Goal: Information Seeking & Learning: Find specific fact

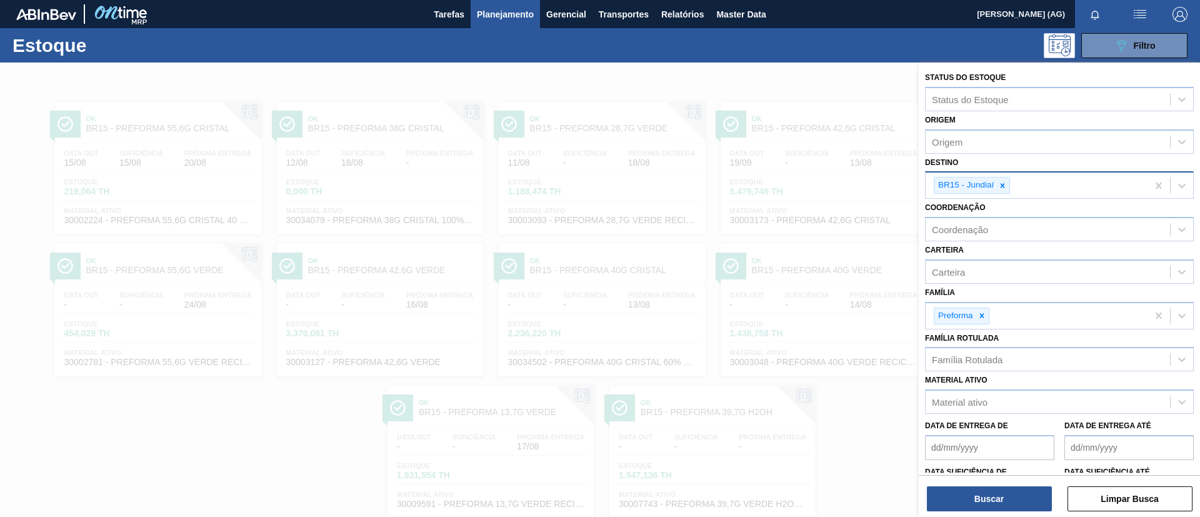
click at [1001, 184] on icon at bounding box center [1002, 185] width 9 height 9
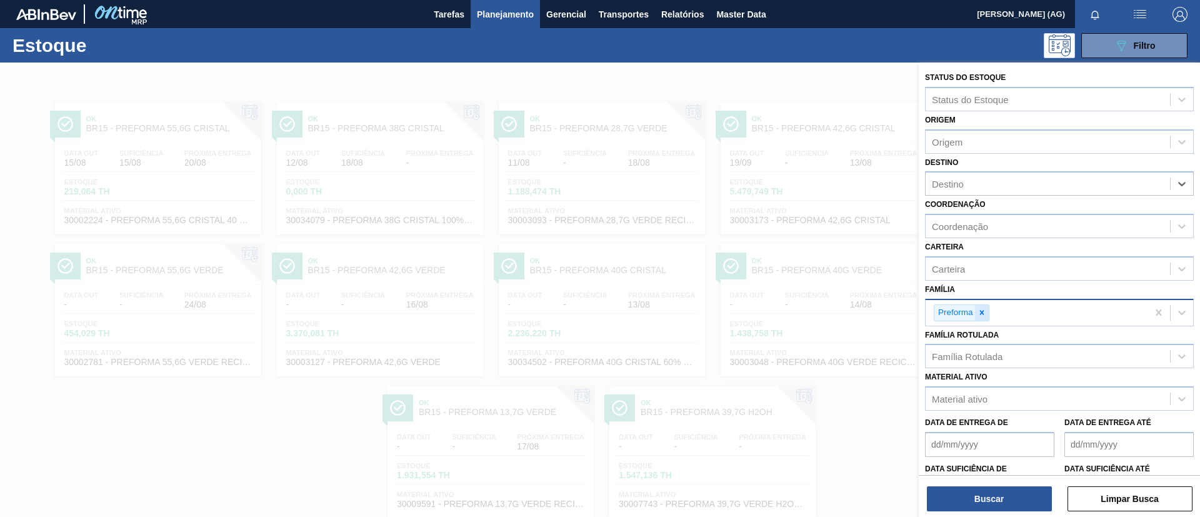
click at [978, 311] on icon at bounding box center [981, 312] width 9 height 9
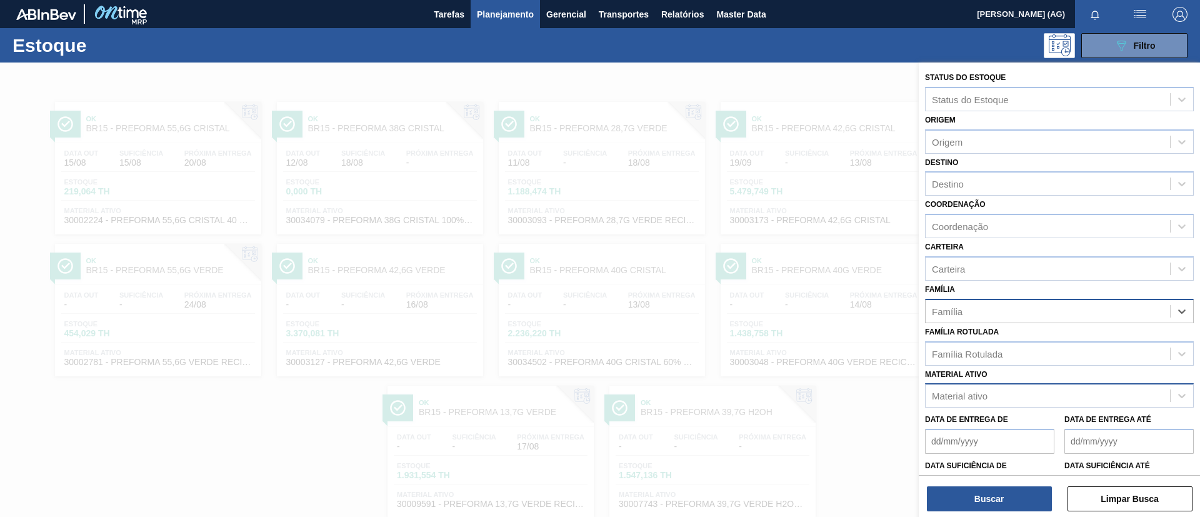
scroll to position [32, 0]
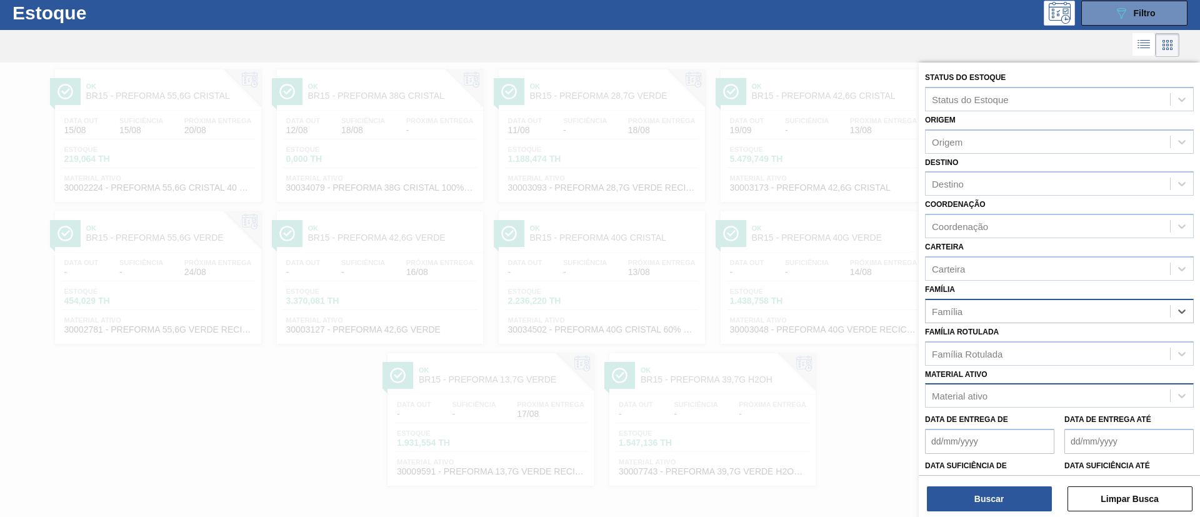
click at [976, 392] on div "Material ativo" at bounding box center [960, 396] width 56 height 11
click at [987, 396] on div "Material ativo" at bounding box center [960, 396] width 56 height 11
paste ativo "30034180"
type ativo "30034180"
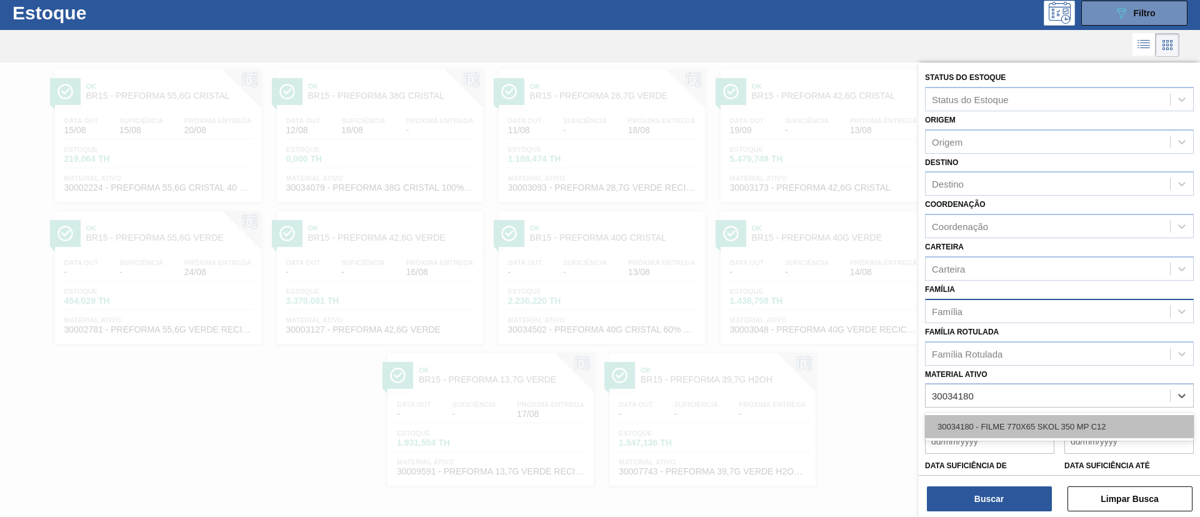
click at [1008, 434] on div "30034180 - FILME 770X65 SKOL 350 MP C12" at bounding box center [1059, 426] width 269 height 23
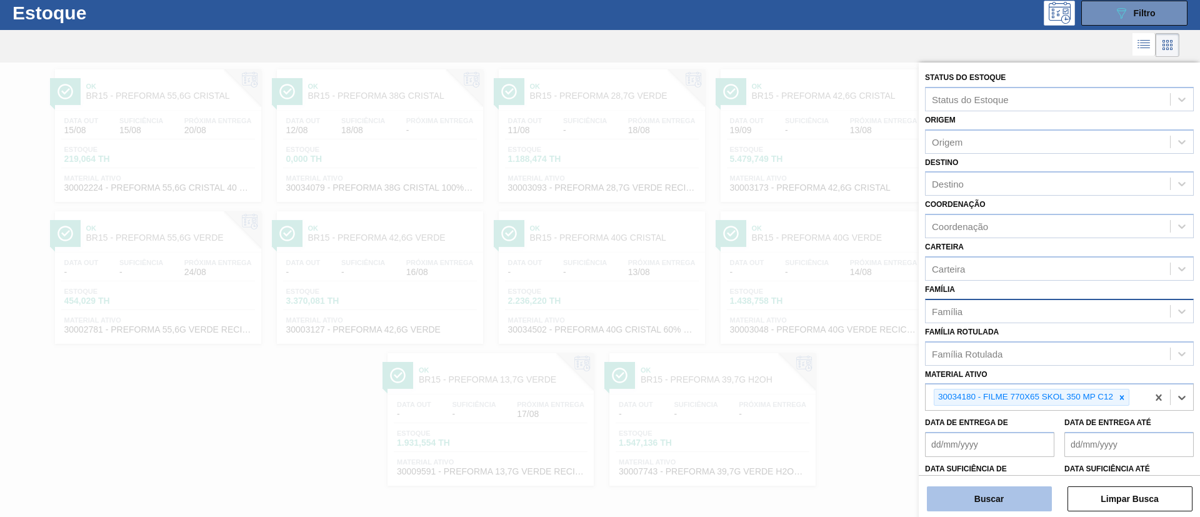
click at [998, 501] on button "Buscar" at bounding box center [989, 498] width 125 height 25
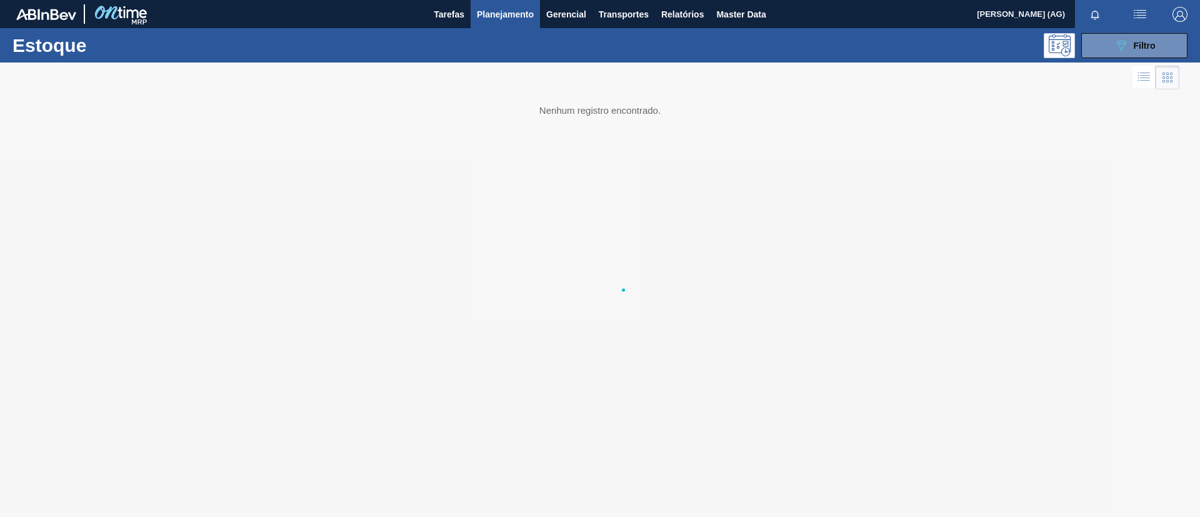
scroll to position [0, 0]
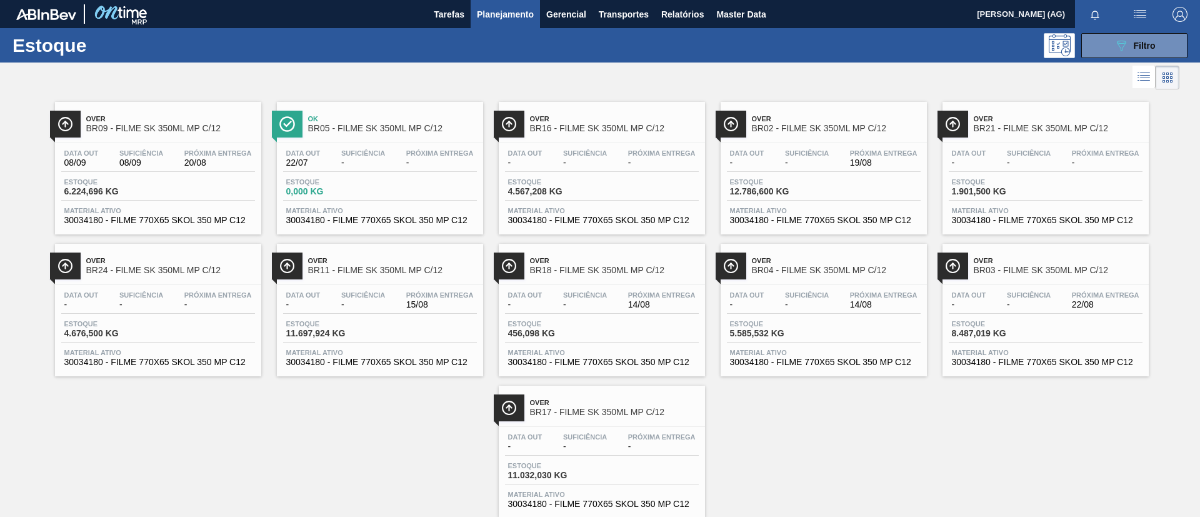
click at [518, 401] on div at bounding box center [509, 407] width 31 height 27
click at [741, 262] on div at bounding box center [731, 265] width 31 height 27
click at [729, 116] on img at bounding box center [731, 124] width 16 height 16
click at [947, 127] on img at bounding box center [953, 124] width 16 height 16
click at [516, 131] on div at bounding box center [509, 124] width 31 height 27
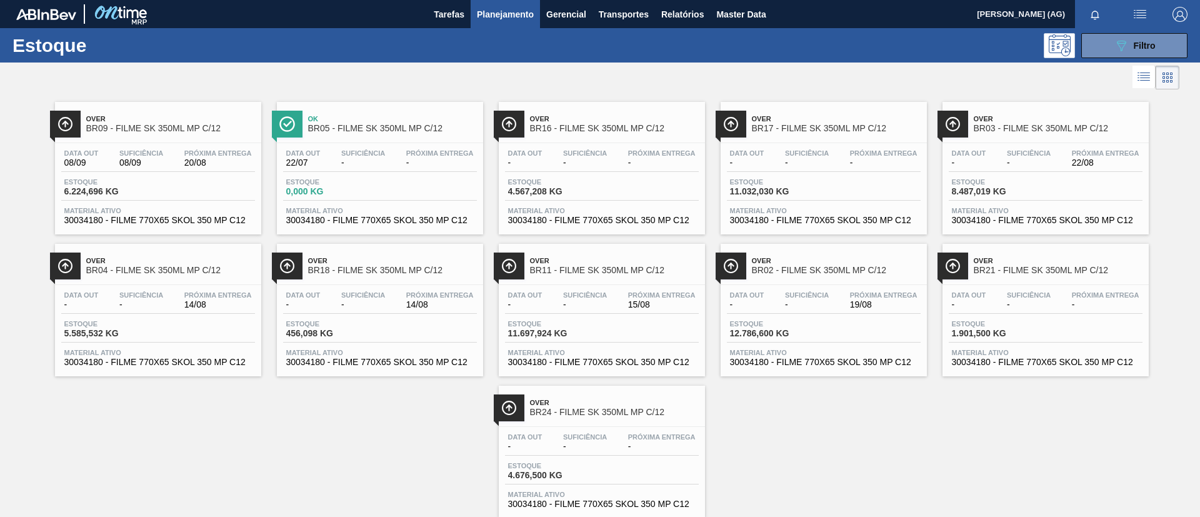
click at [65, 119] on img at bounding box center [65, 124] width 16 height 16
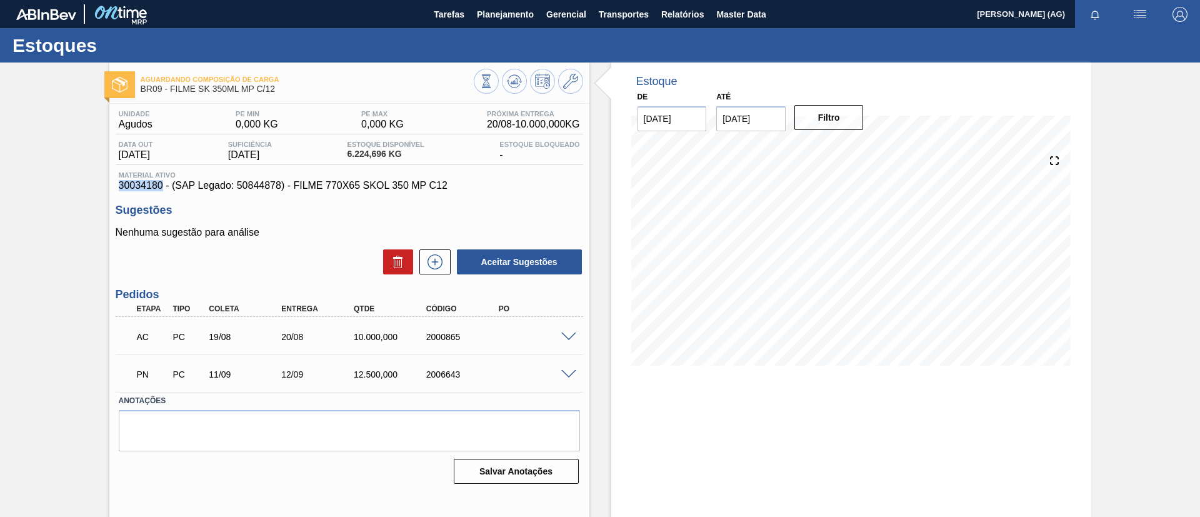
drag, startPoint x: 117, startPoint y: 184, endPoint x: 161, endPoint y: 187, distance: 43.2
click at [161, 187] on div "Material ativo 30034180 - (SAP Legado: 50844878) - FILME 770X65 SKOL 350 MP C12" at bounding box center [349, 181] width 467 height 20
copy span "30034180"
click at [568, 381] on div "PN PC 11/09 12/09 12.500,000 2006643" at bounding box center [349, 372] width 467 height 31
click at [566, 376] on span at bounding box center [568, 374] width 15 height 9
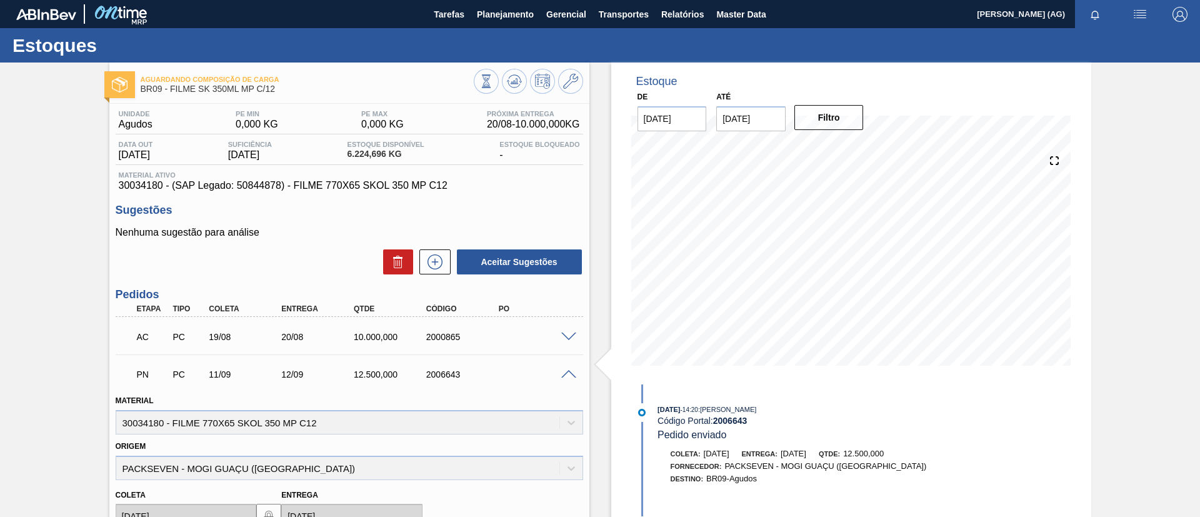
click at [565, 377] on div "PN PC 11/09 12/09 12.500,000 2006643" at bounding box center [349, 372] width 467 height 31
drag, startPoint x: 122, startPoint y: 183, endPoint x: 130, endPoint y: 187, distance: 8.4
click at [133, 187] on span "30034180 - (SAP Legado: 50844878) - FILME 770X65 SKOL 350 MP C12" at bounding box center [349, 185] width 461 height 11
drag, startPoint x: 117, startPoint y: 187, endPoint x: 162, endPoint y: 187, distance: 44.4
click at [162, 187] on div "Material ativo 30034180 - (SAP Legado: 50844878) - FILME 770X65 SKOL 350 MP C12" at bounding box center [349, 181] width 467 height 20
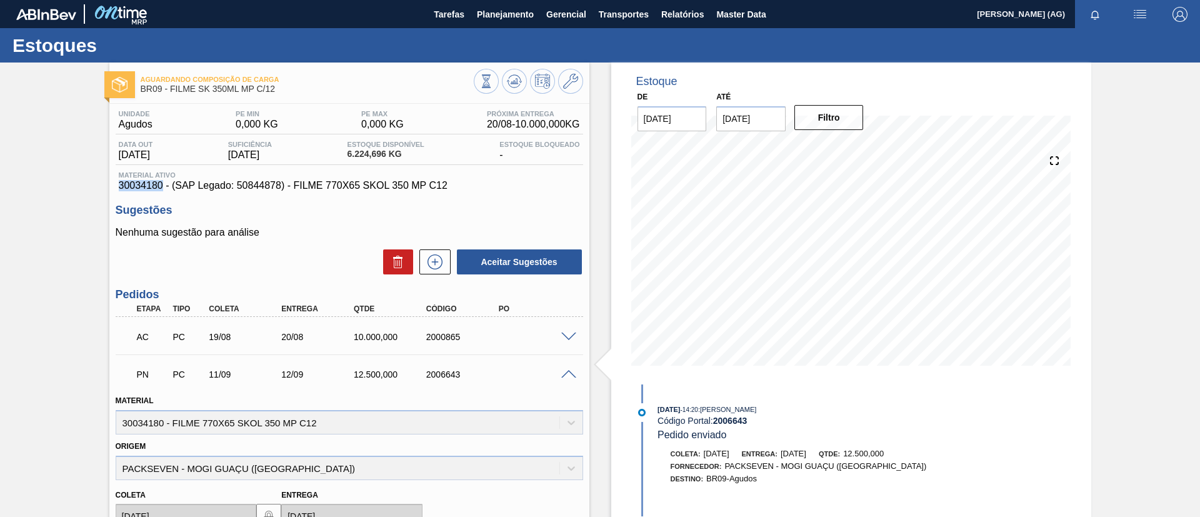
copy span "30034180"
click at [1142, 216] on div "Aguardando Composição de Carga BR09 - FILME SK 350ML MP C/12 Unidade Agudos PE …" at bounding box center [600, 429] width 1200 height 735
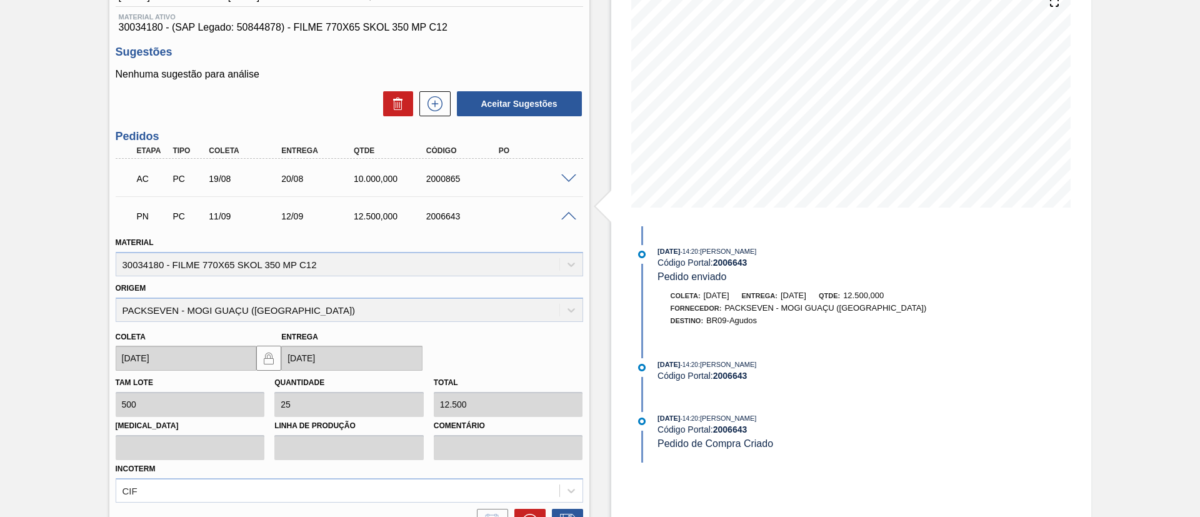
scroll to position [187, 0]
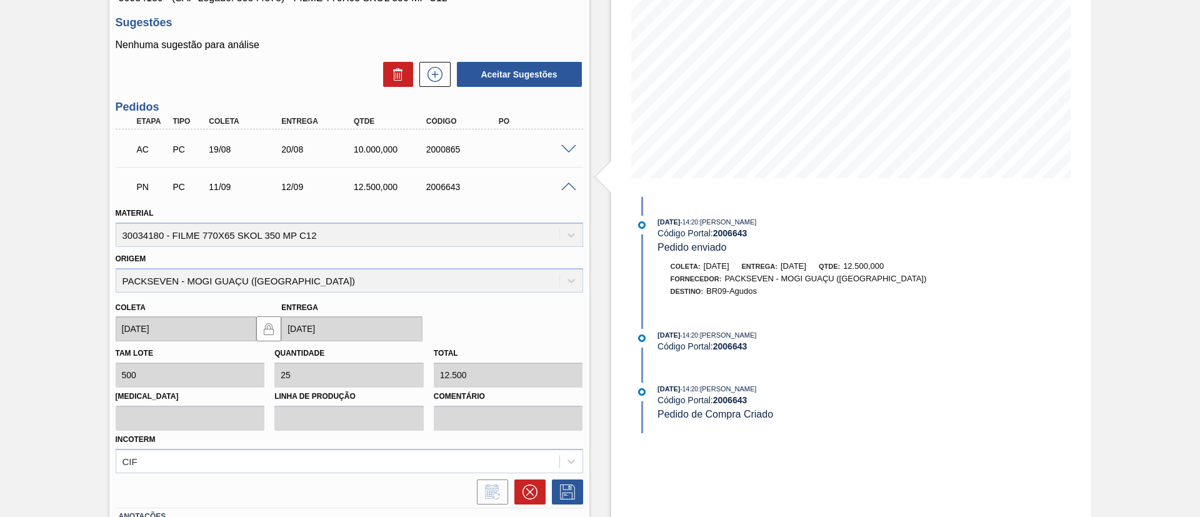
click at [561, 146] on span at bounding box center [568, 149] width 15 height 9
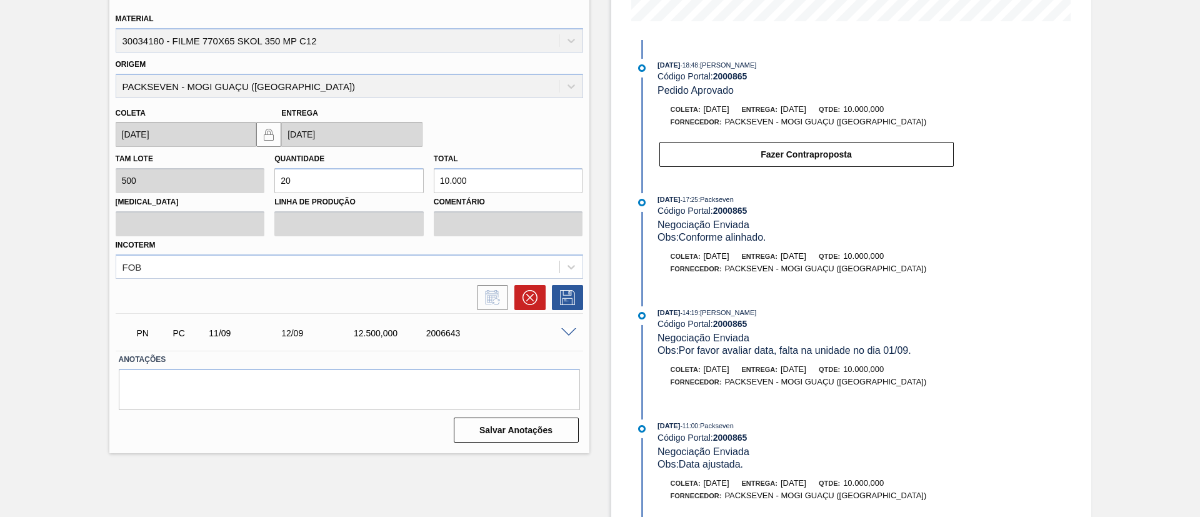
scroll to position [375, 0]
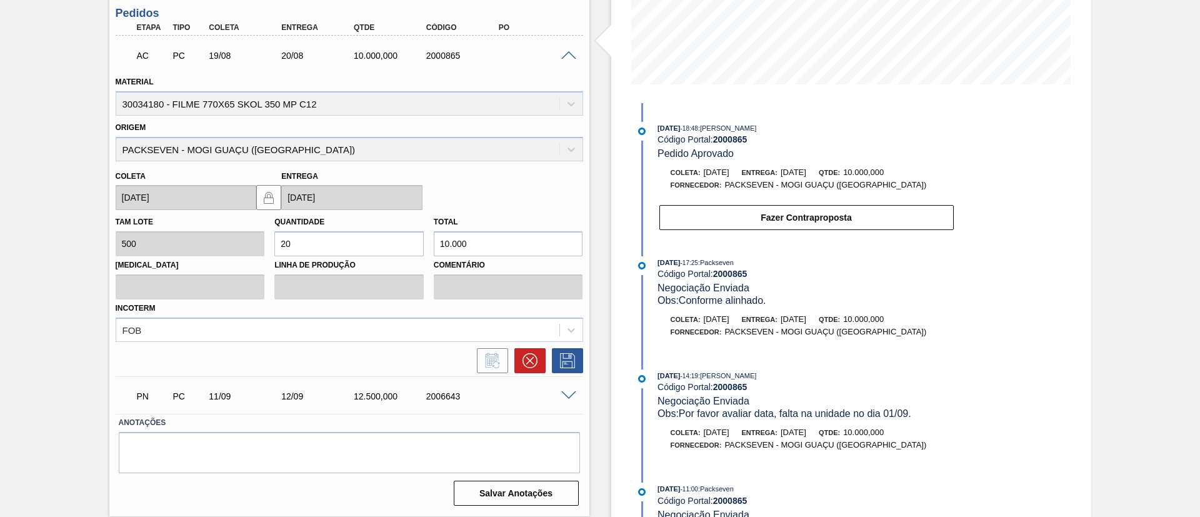
click at [565, 51] on span at bounding box center [568, 55] width 15 height 9
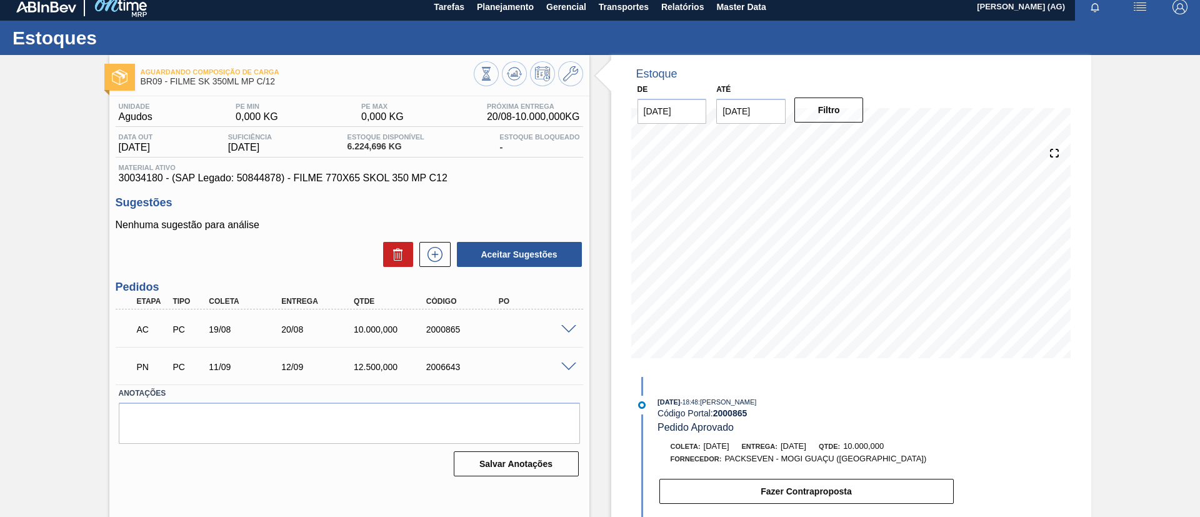
scroll to position [0, 0]
